Goal: Information Seeking & Learning: Learn about a topic

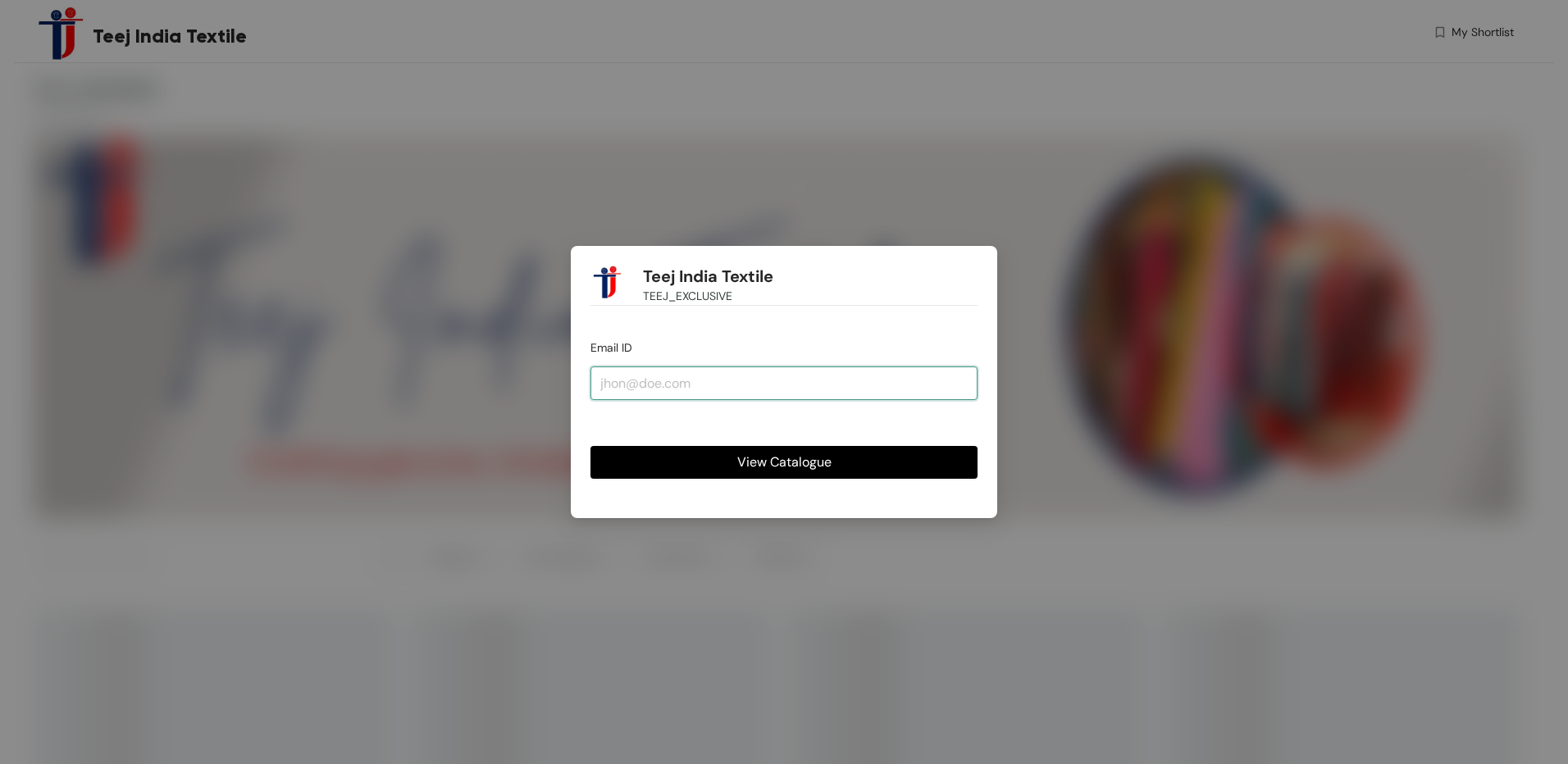
drag, startPoint x: 642, startPoint y: 375, endPoint x: 649, endPoint y: 379, distance: 8.1
click at [642, 375] on input "email" at bounding box center [784, 383] width 387 height 32
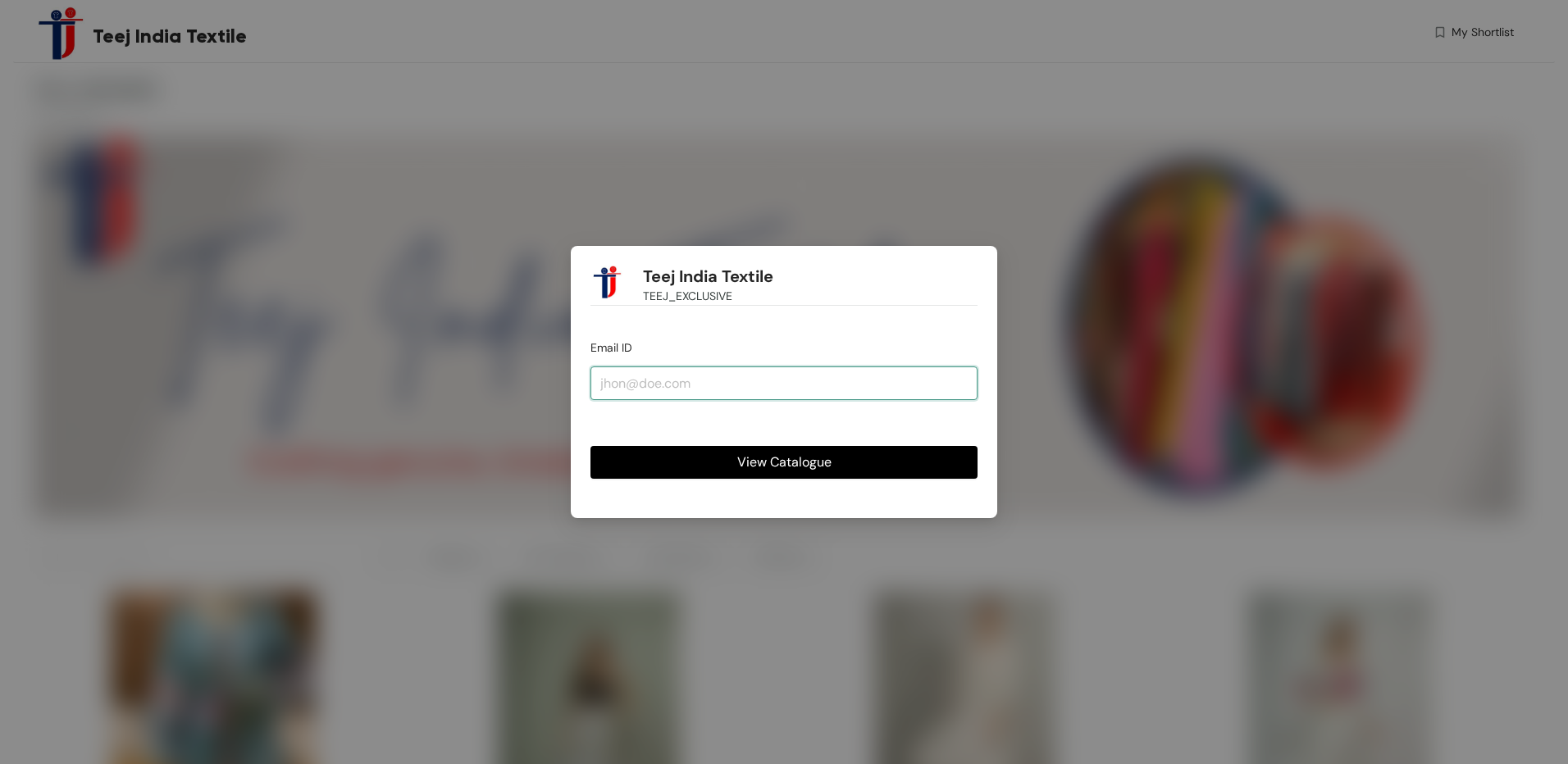
type input "[EMAIL_ADDRESS][DOMAIN_NAME]"
click at [881, 480] on div "Teej India Textile TEEJ_EXCLUSIVE Email ID [EMAIL_ADDRESS][DOMAIN_NAME] View Ca…" at bounding box center [784, 381] width 426 height 271
click at [875, 457] on button "View Catalogue" at bounding box center [784, 462] width 387 height 32
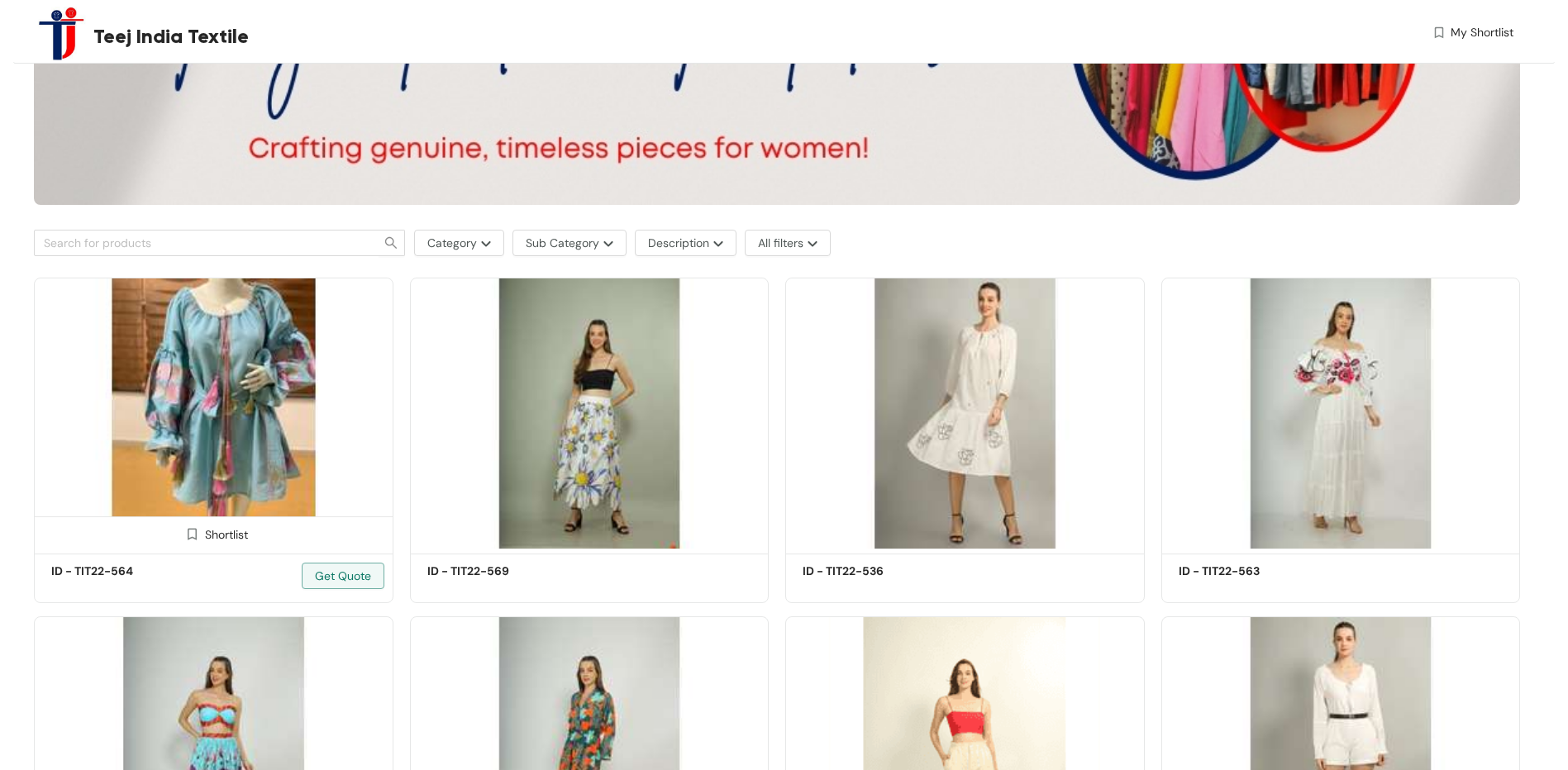
scroll to position [331, 0]
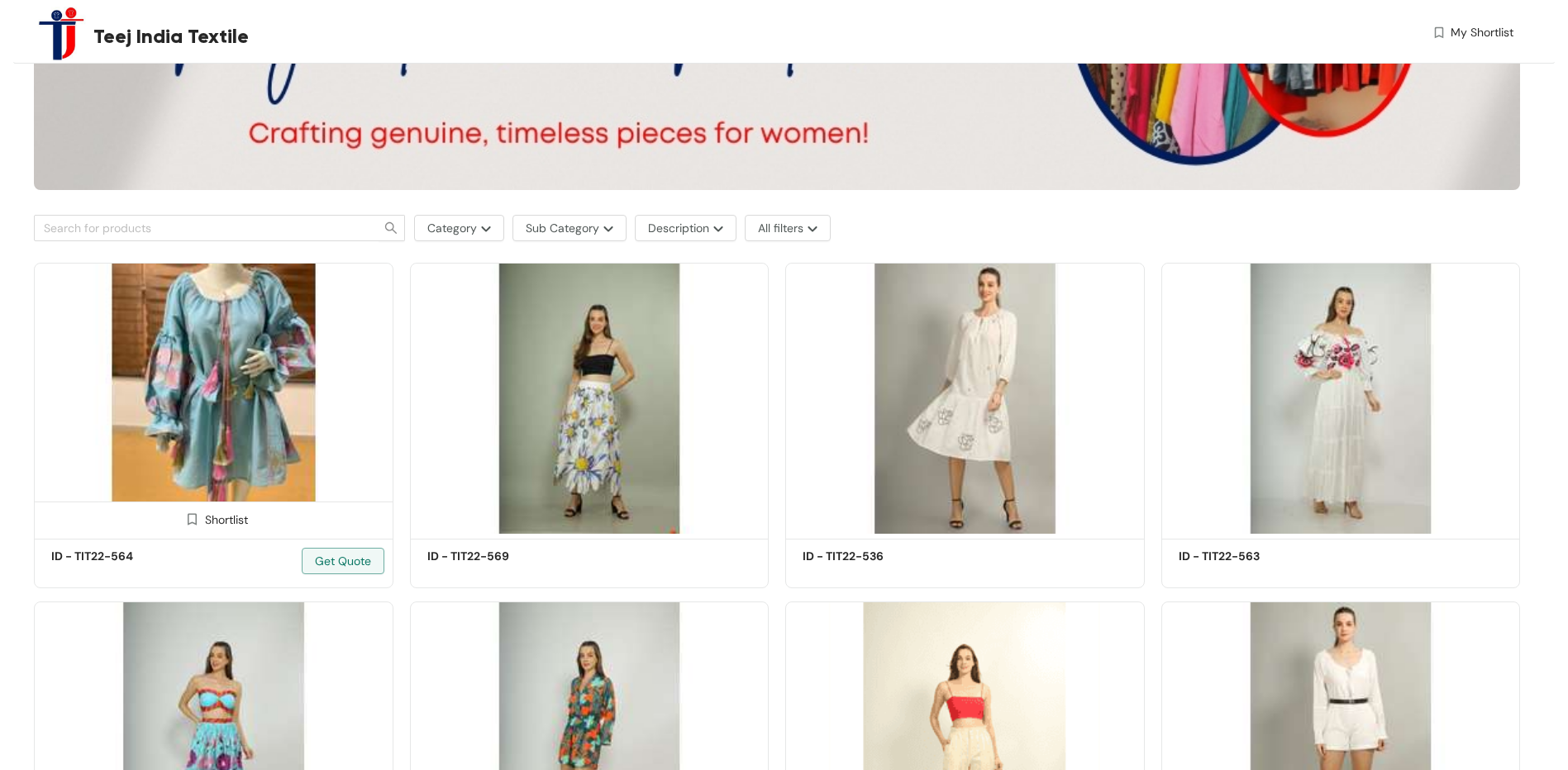
click at [261, 461] on img at bounding box center [213, 399] width 360 height 271
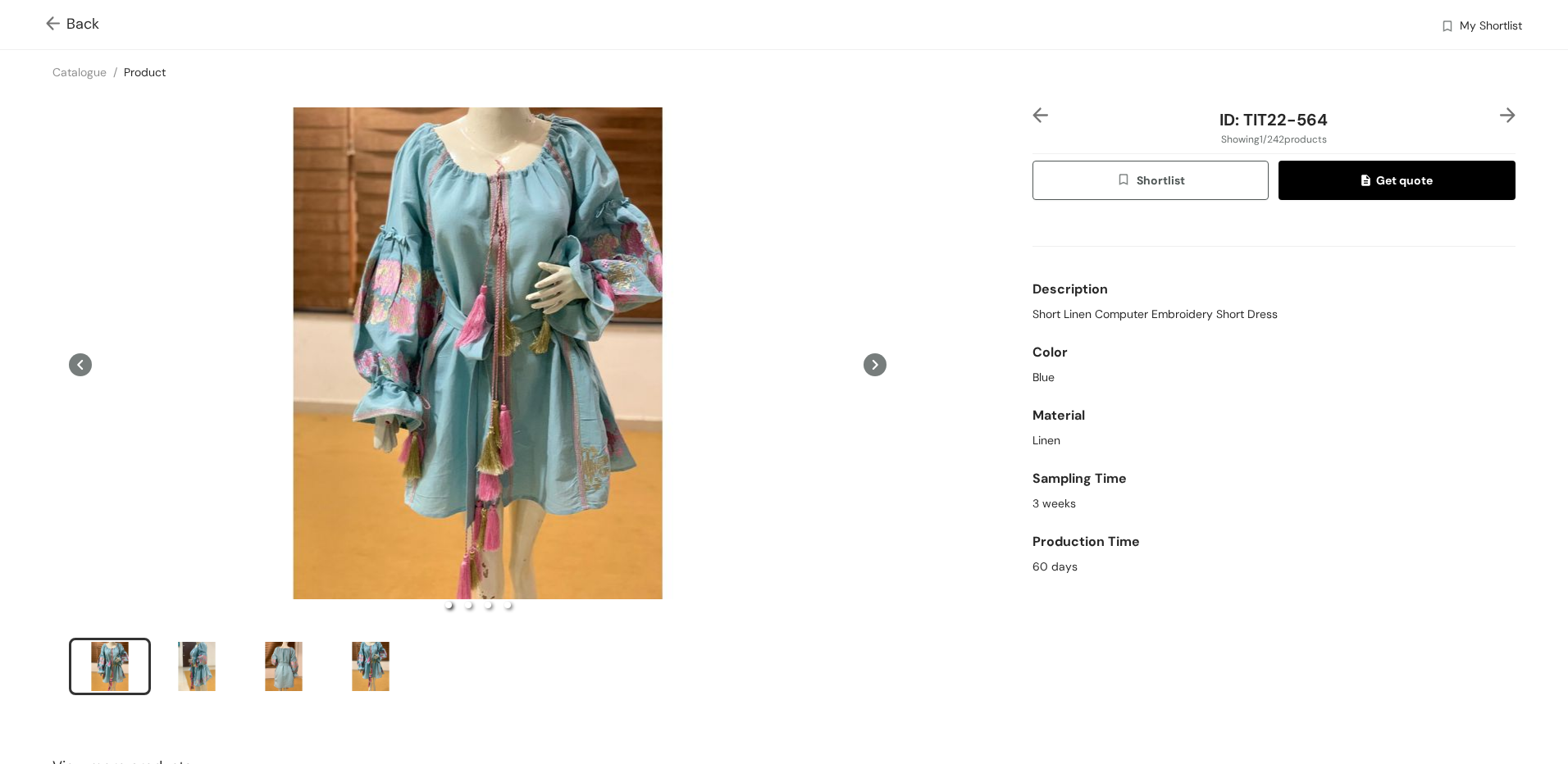
click at [864, 361] on button at bounding box center [875, 364] width 23 height 514
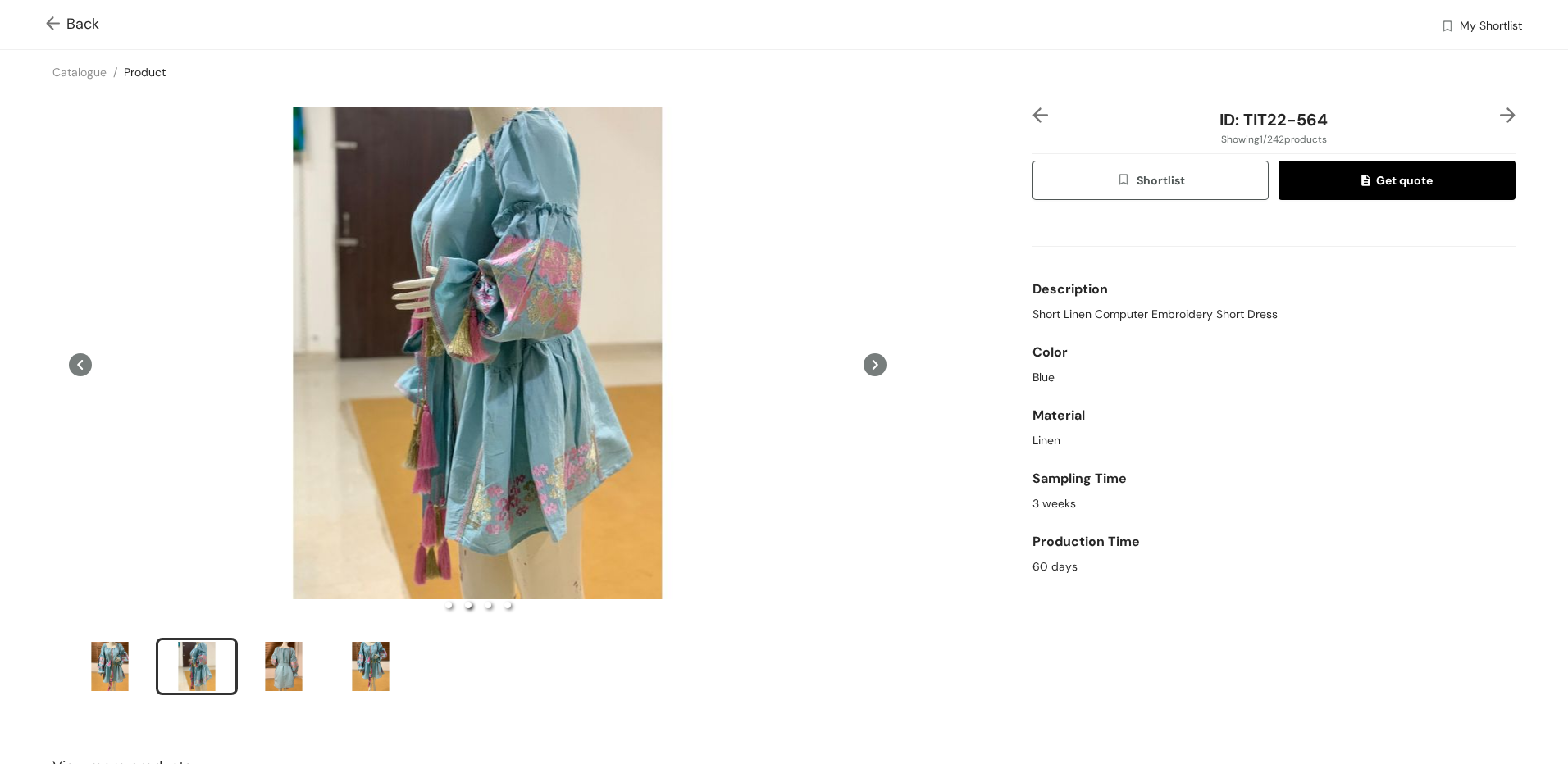
click at [864, 361] on icon at bounding box center [875, 364] width 23 height 23
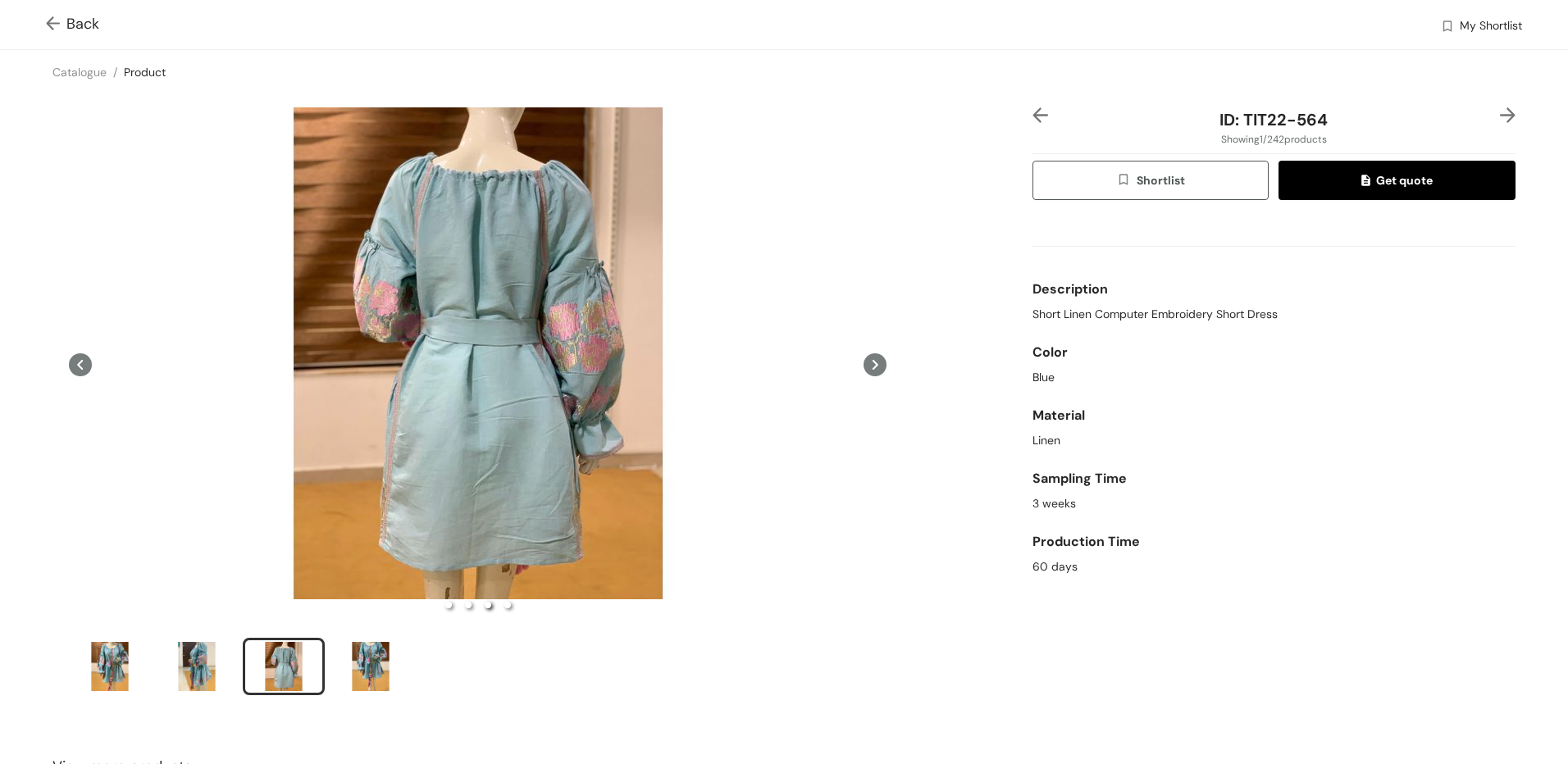
click at [864, 361] on icon at bounding box center [875, 364] width 23 height 23
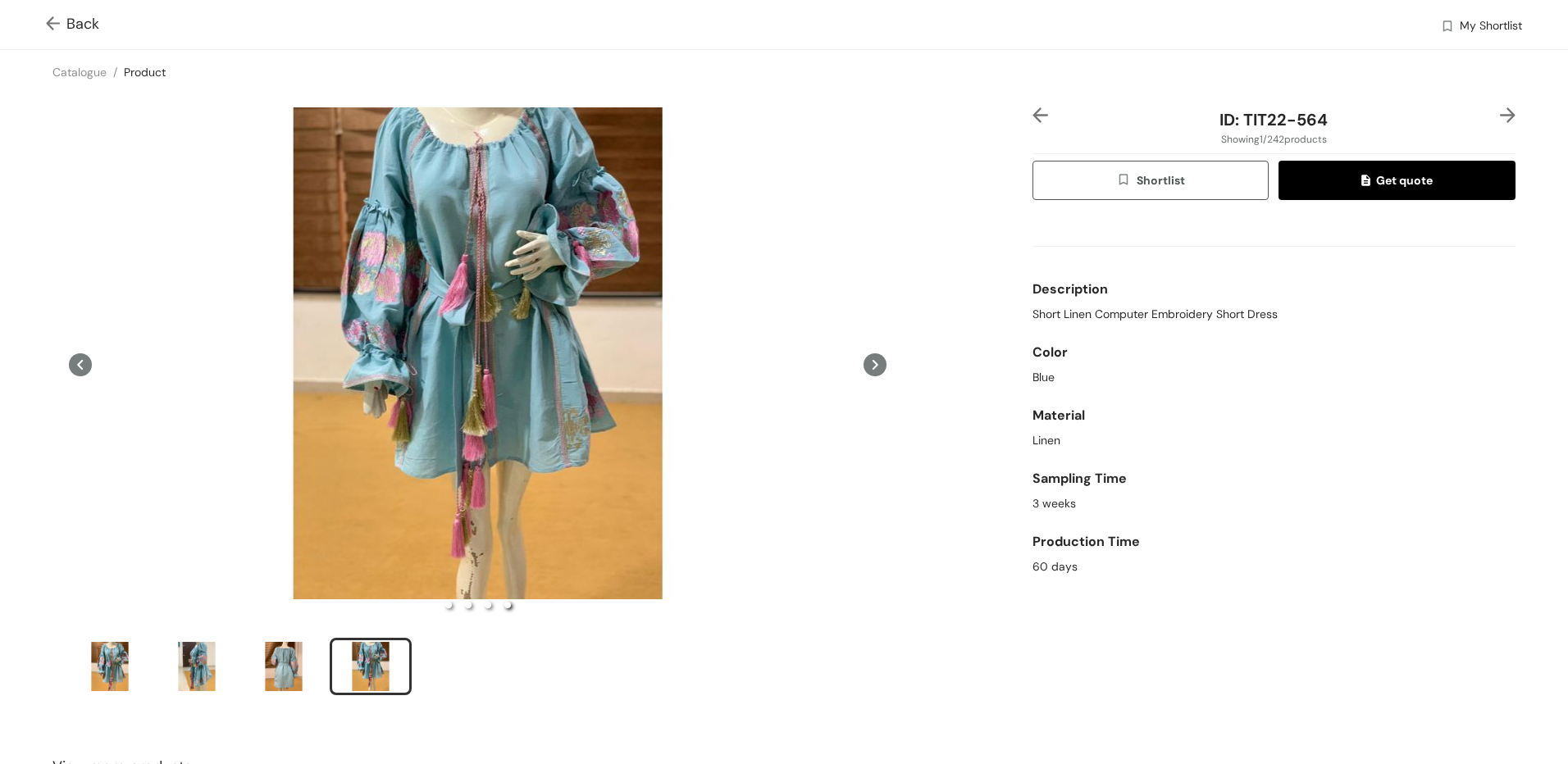
click at [864, 361] on icon at bounding box center [875, 364] width 23 height 23
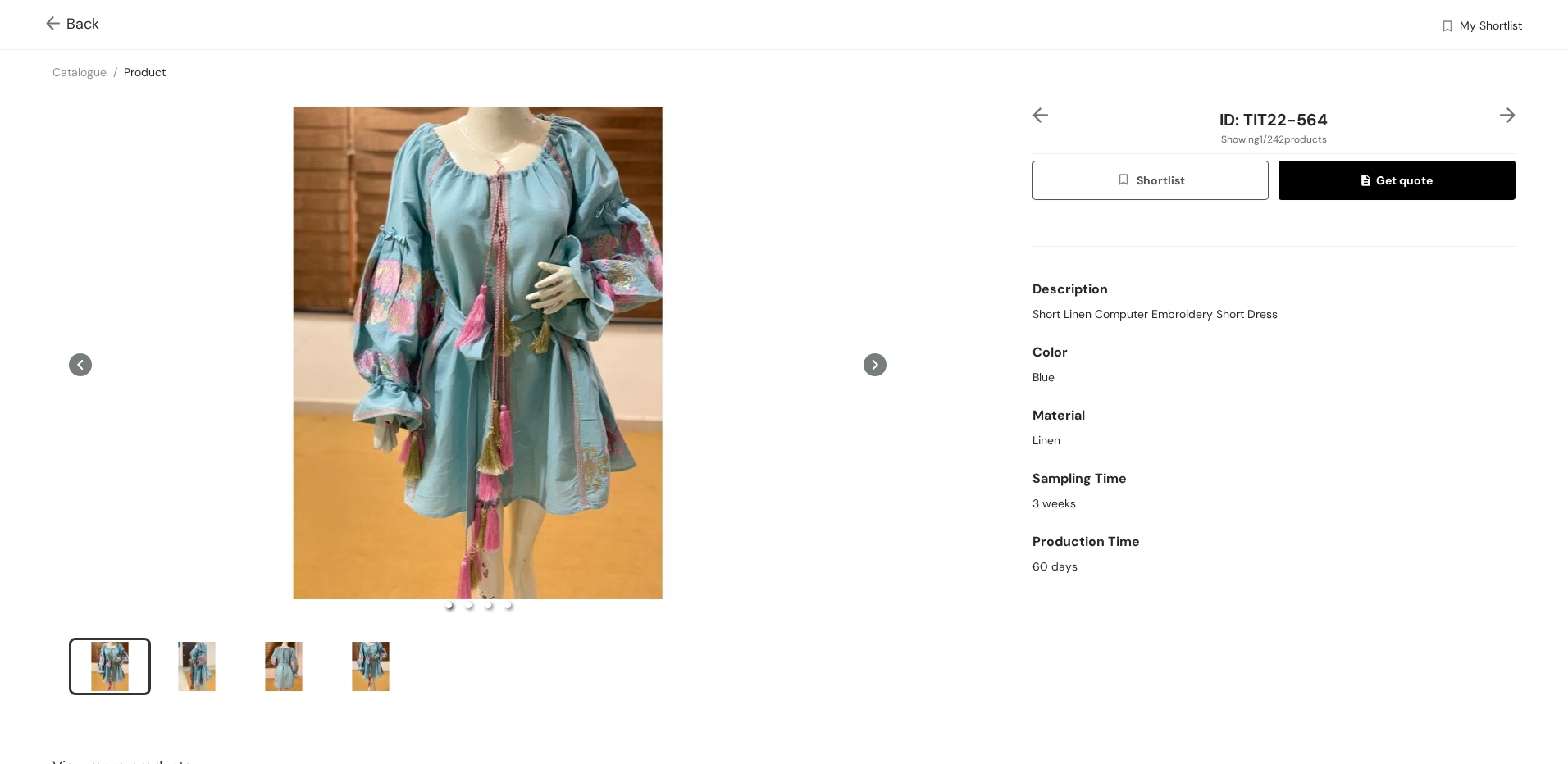
click at [41, 23] on div "Back My Shortlist" at bounding box center [784, 24] width 1568 height 50
click at [47, 24] on img at bounding box center [56, 24] width 21 height 17
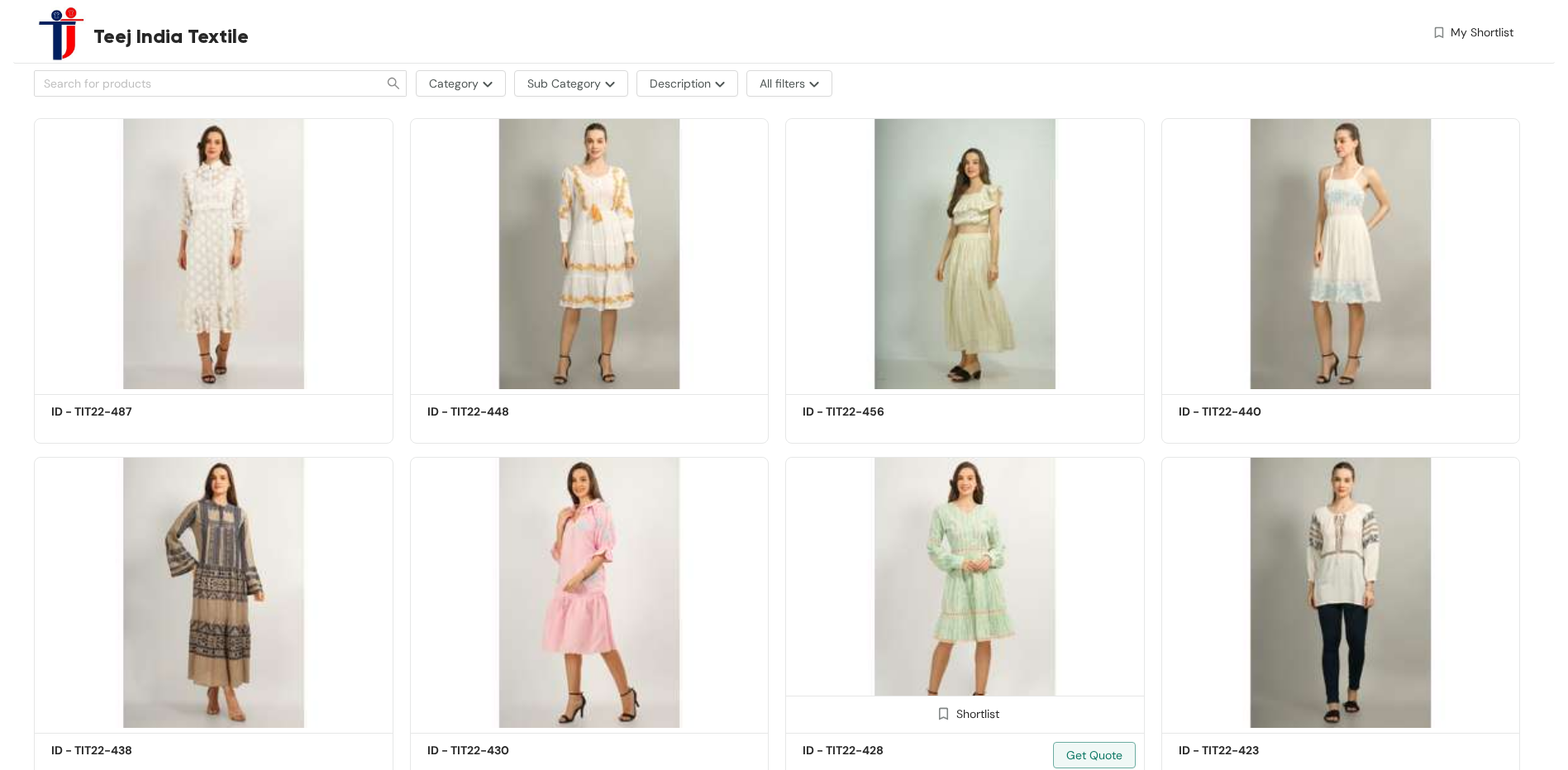
scroll to position [1818, 0]
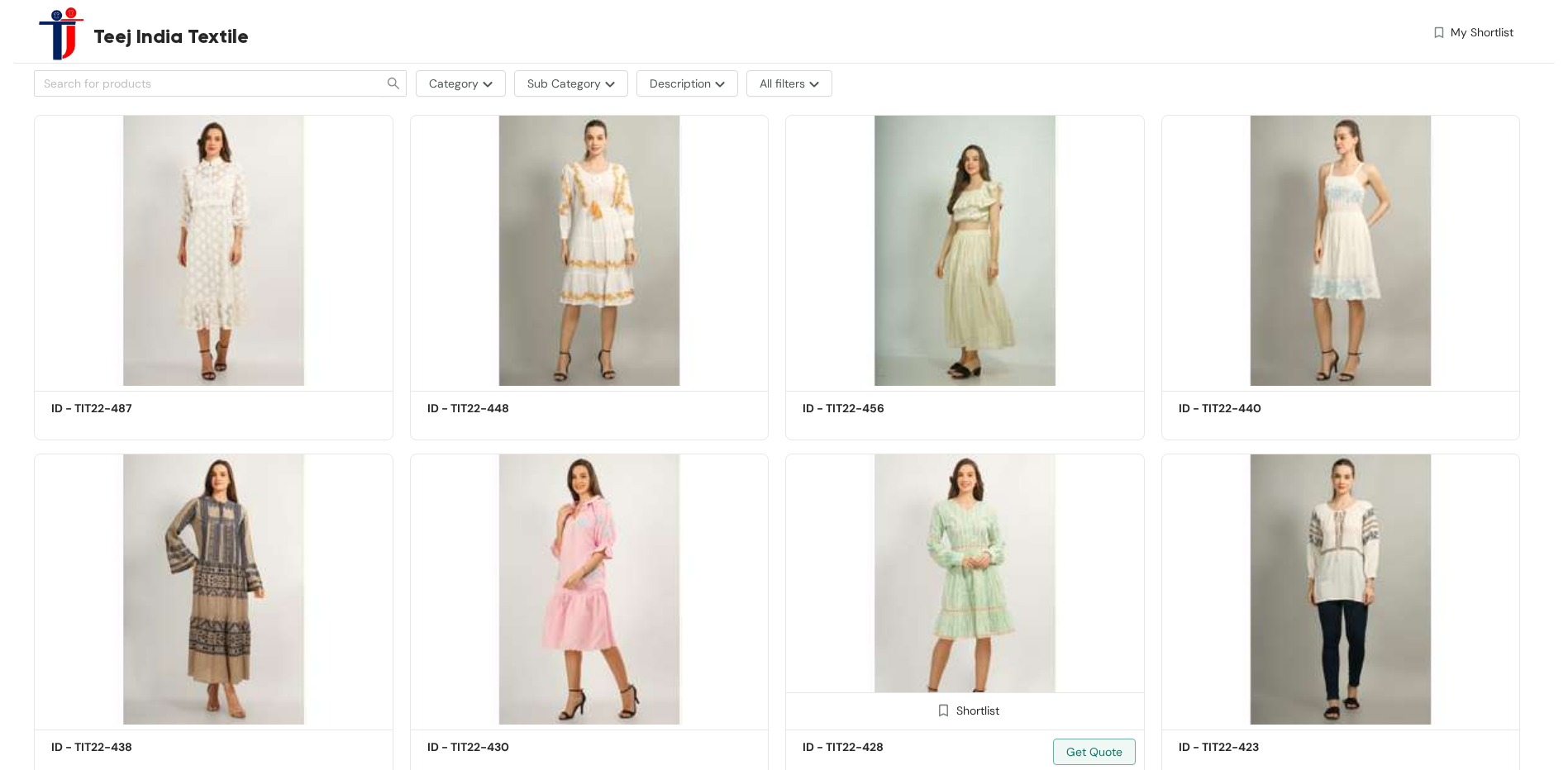
click at [988, 569] on img at bounding box center [965, 589] width 360 height 271
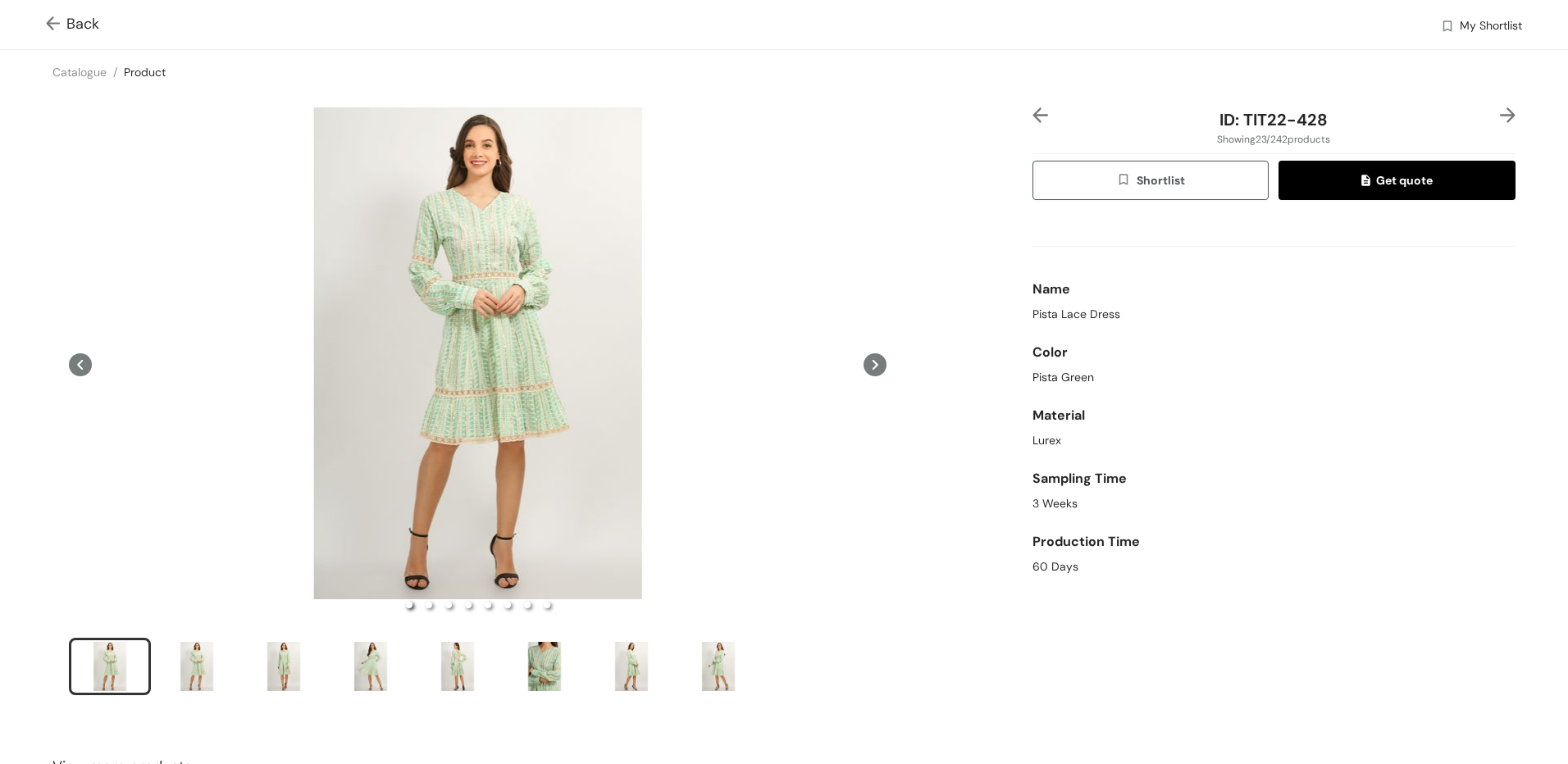
click at [864, 369] on icon at bounding box center [875, 364] width 23 height 23
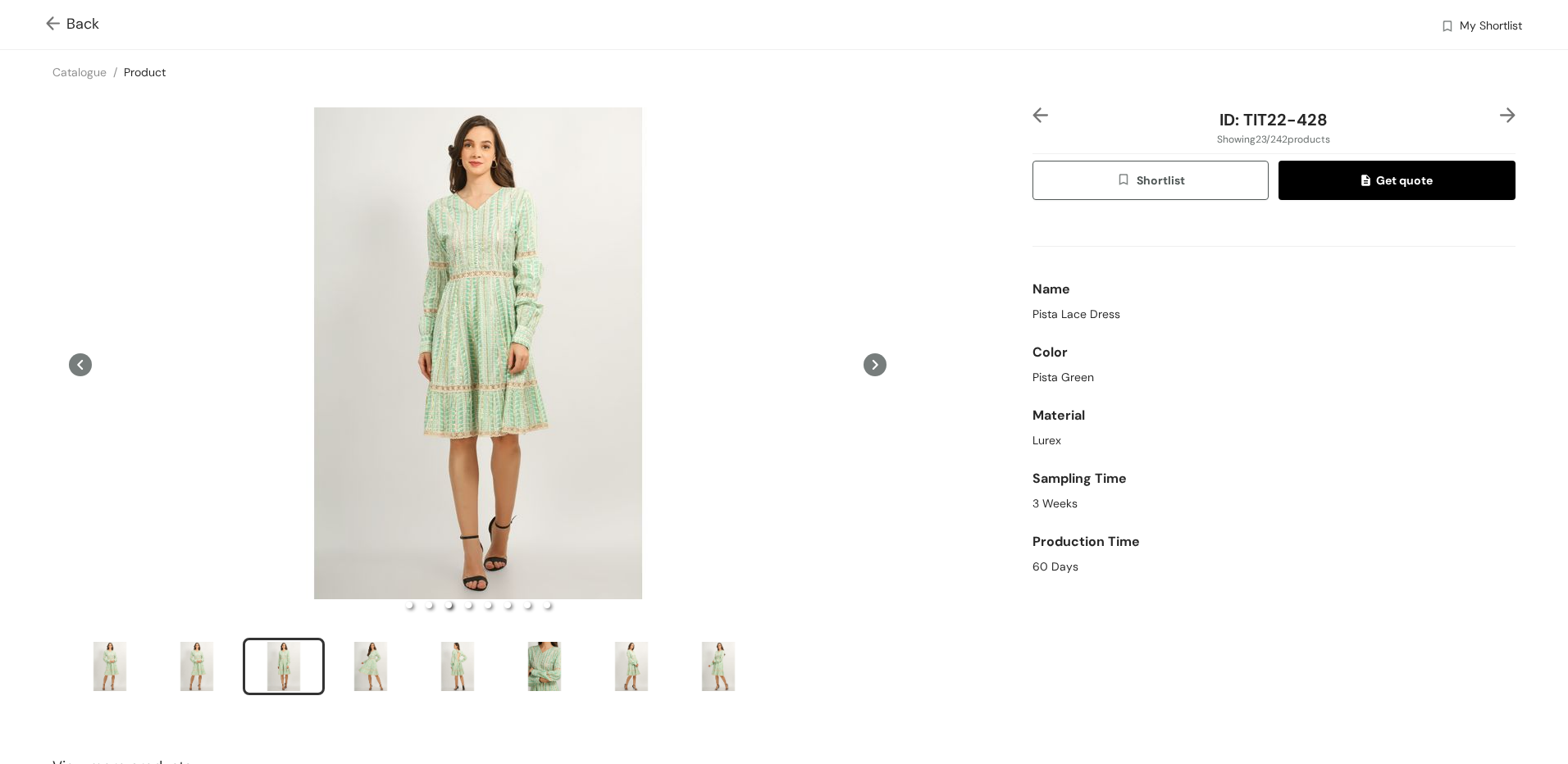
click at [864, 369] on icon at bounding box center [875, 364] width 23 height 23
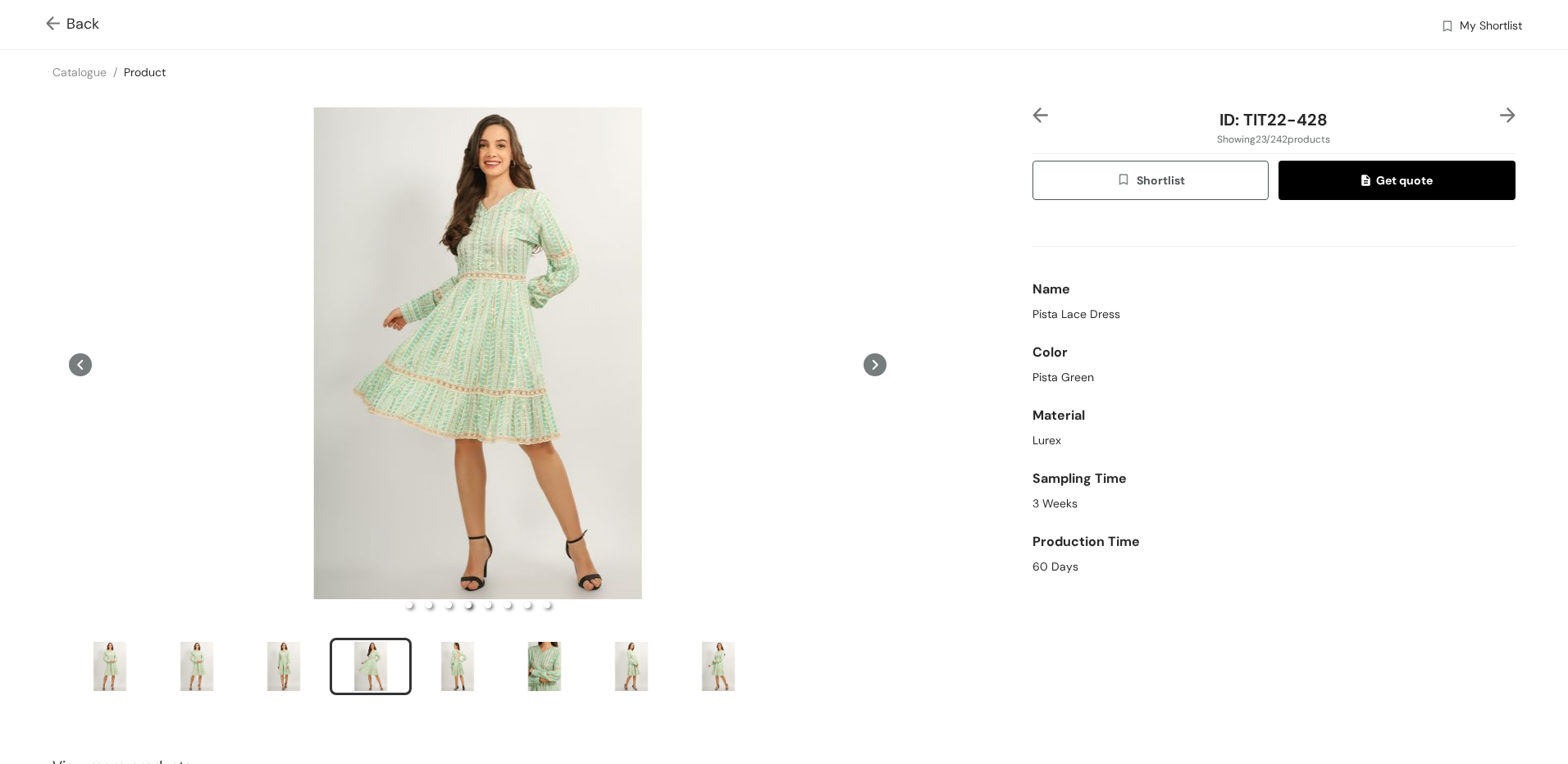
click at [864, 369] on icon at bounding box center [875, 364] width 23 height 23
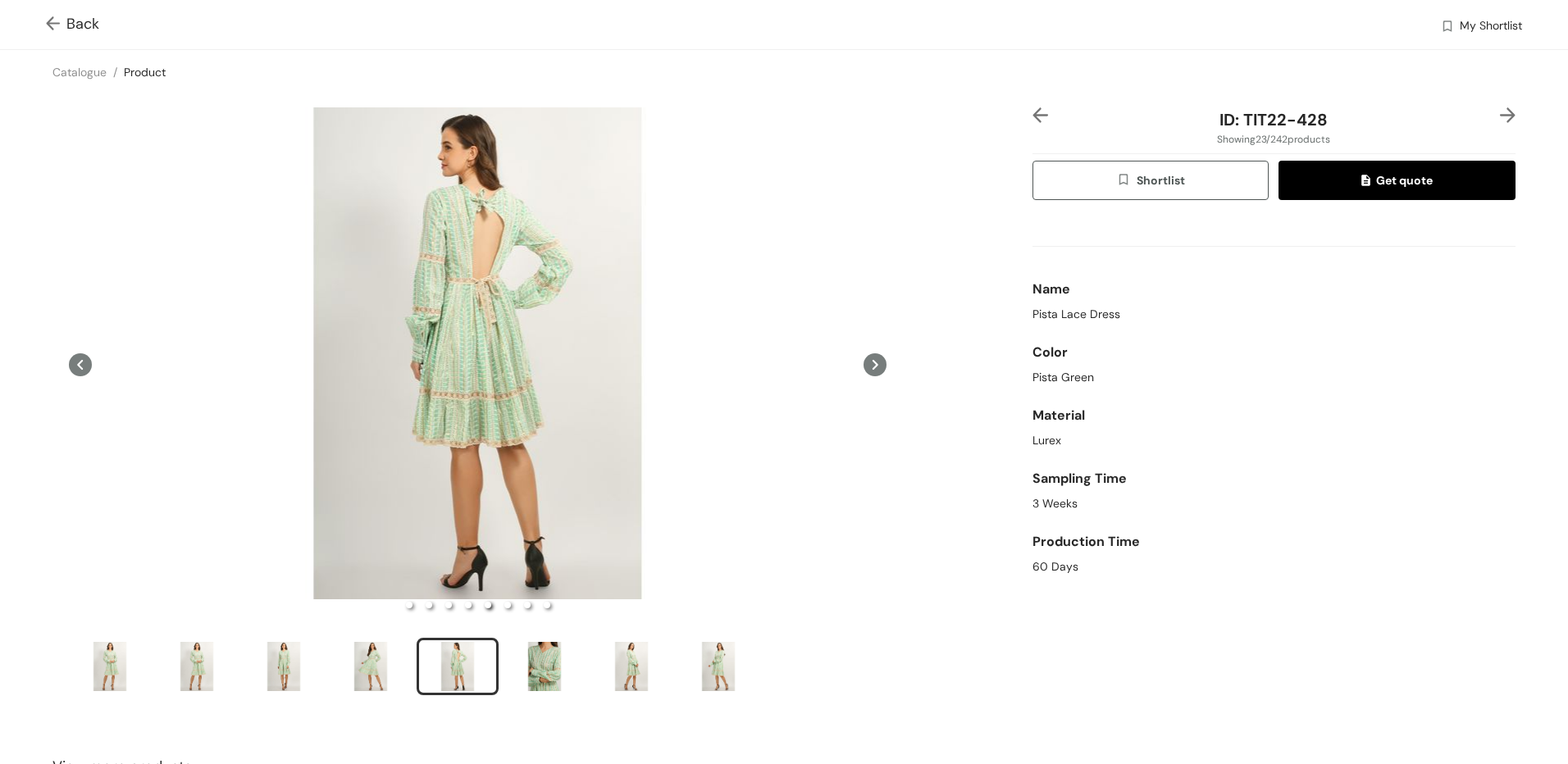
click at [58, 16] on img at bounding box center [56, 24] width 21 height 17
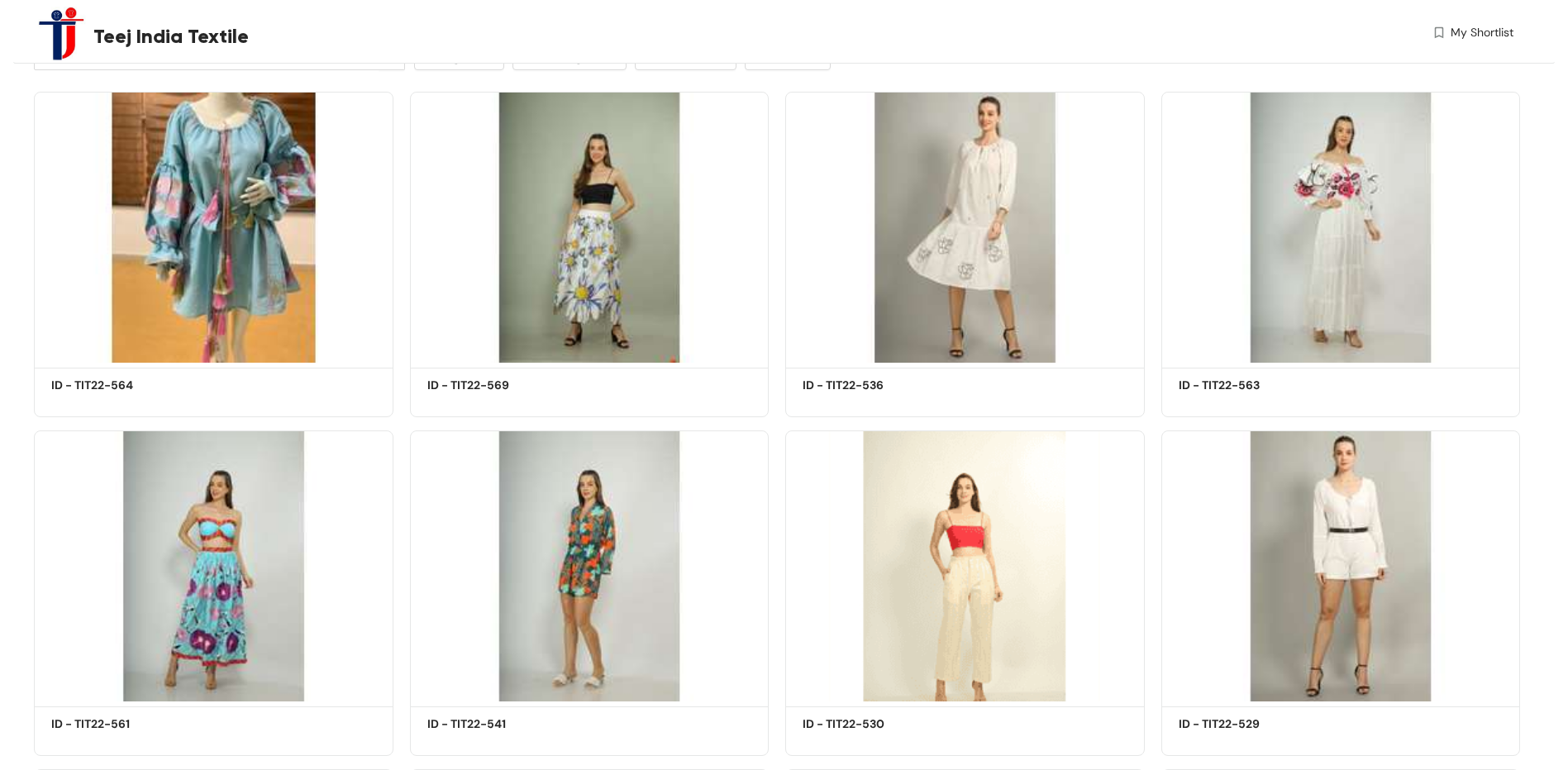
scroll to position [277, 0]
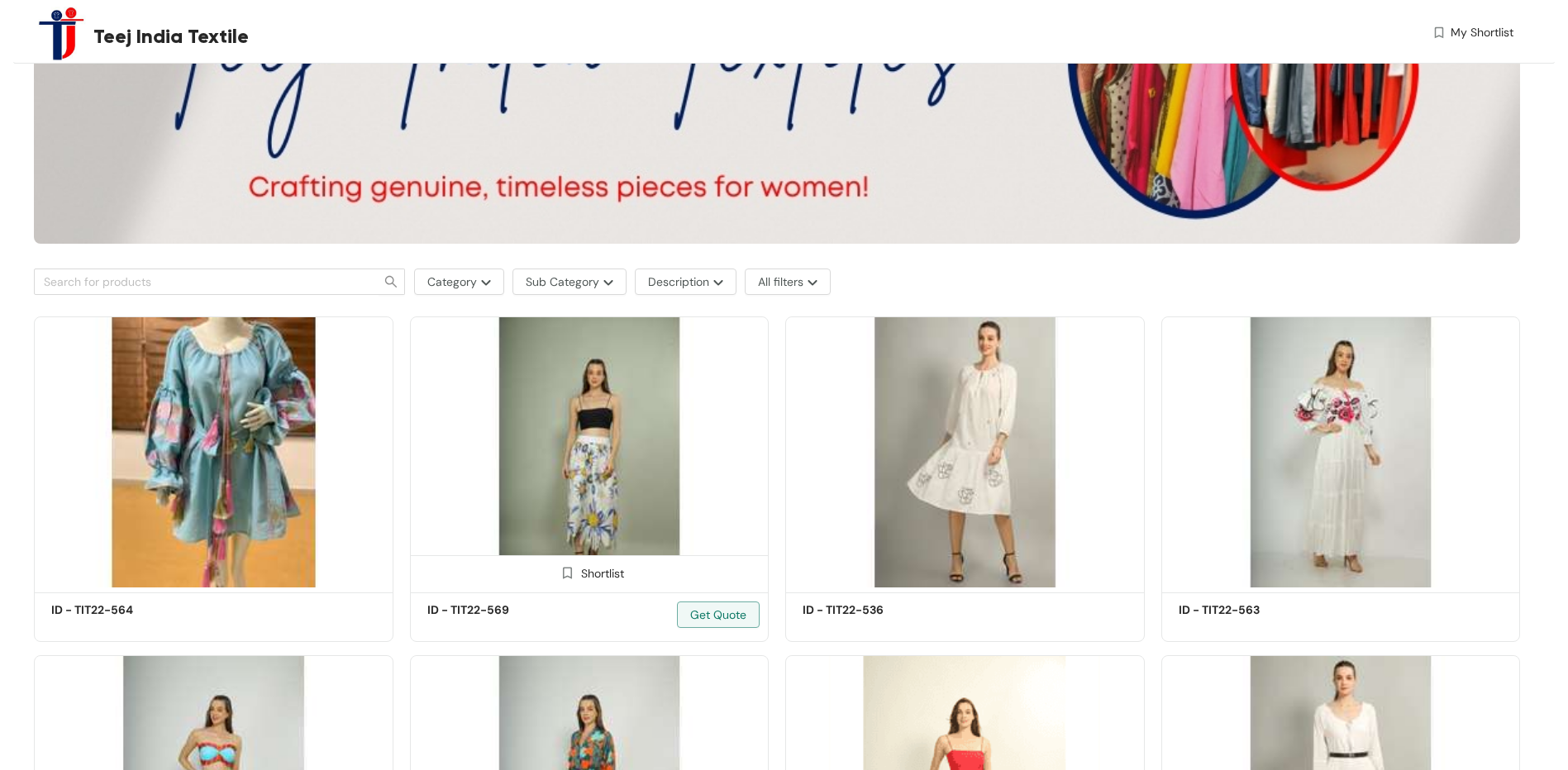
click at [594, 448] on img at bounding box center [590, 452] width 360 height 271
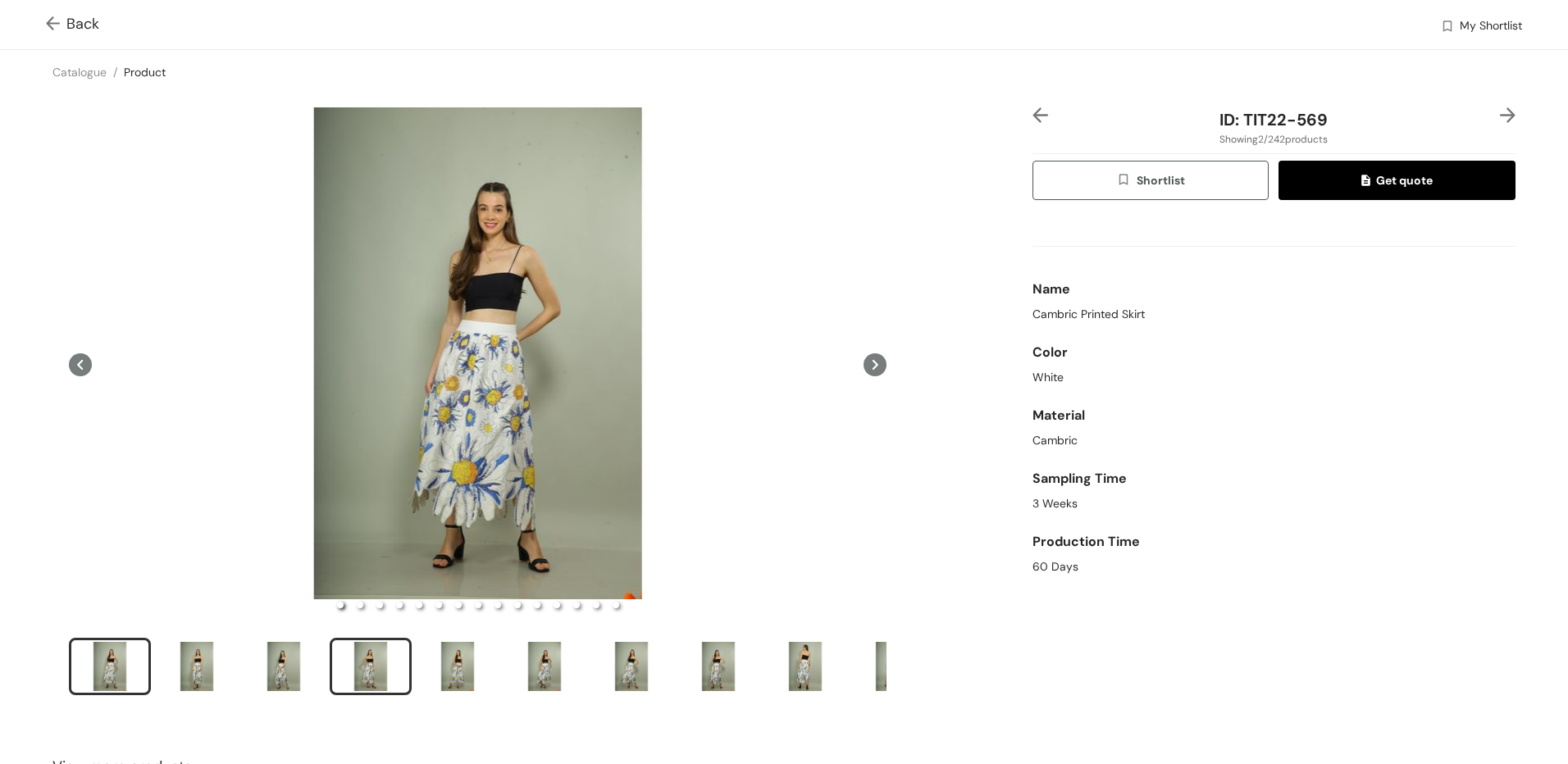
click at [366, 677] on div "slide item 4" at bounding box center [371, 667] width 74 height 50
